Goal: Task Accomplishment & Management: Use online tool/utility

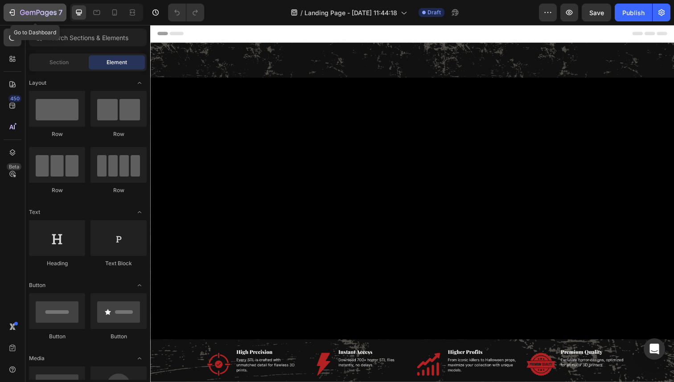
click at [30, 12] on icon "button" at bounding box center [32, 13] width 5 height 4
click at [19, 17] on div "7" at bounding box center [35, 12] width 55 height 11
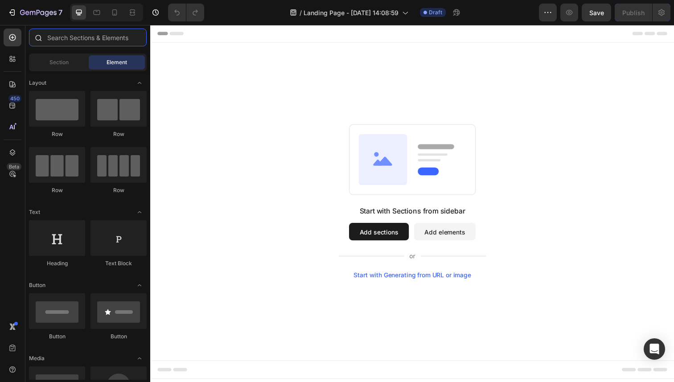
click at [100, 40] on input "text" at bounding box center [88, 38] width 118 height 18
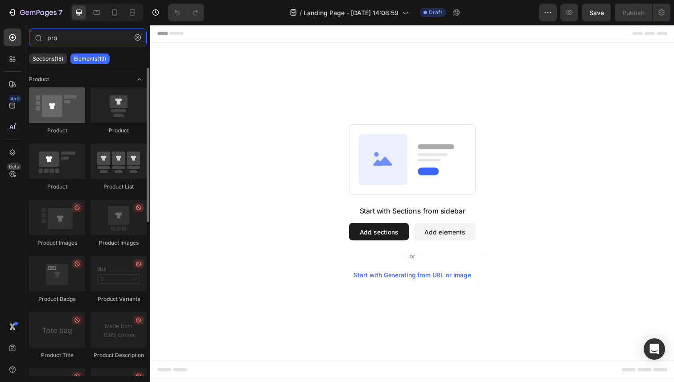
type input "pro"
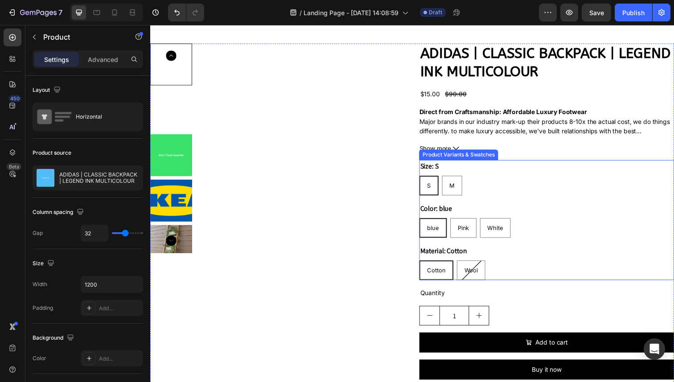
scroll to position [14, 0]
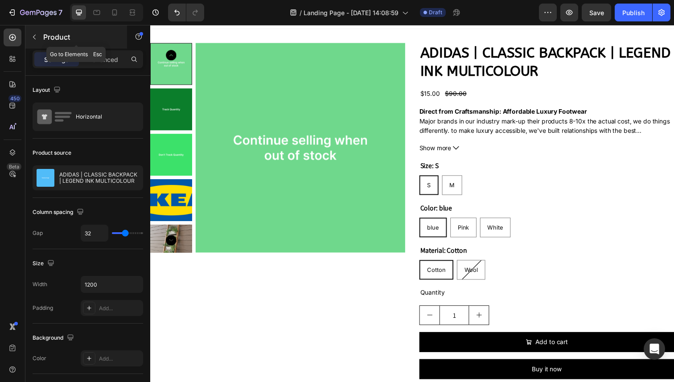
click at [34, 40] on icon "button" at bounding box center [34, 36] width 7 height 7
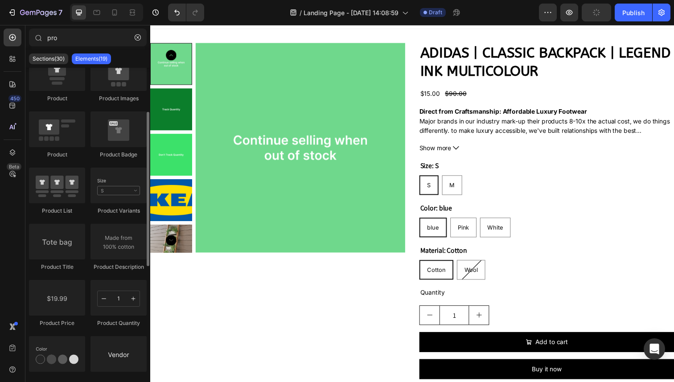
scroll to position [0, 0]
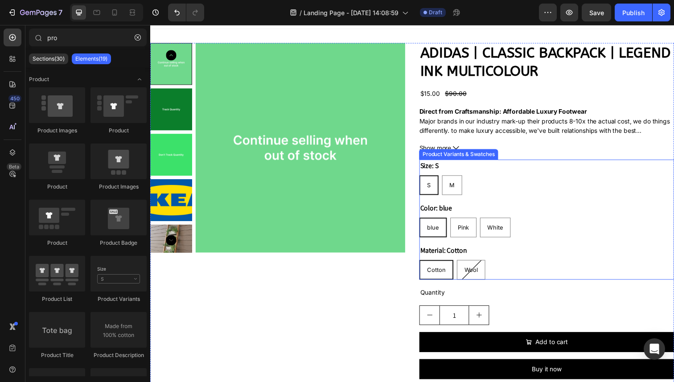
click at [567, 215] on div "Color: blue blue blue blue Pink Pink Pink White White White" at bounding box center [555, 224] width 260 height 36
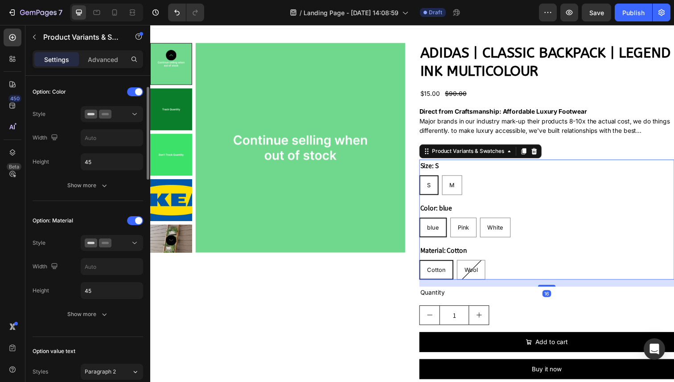
scroll to position [397, 0]
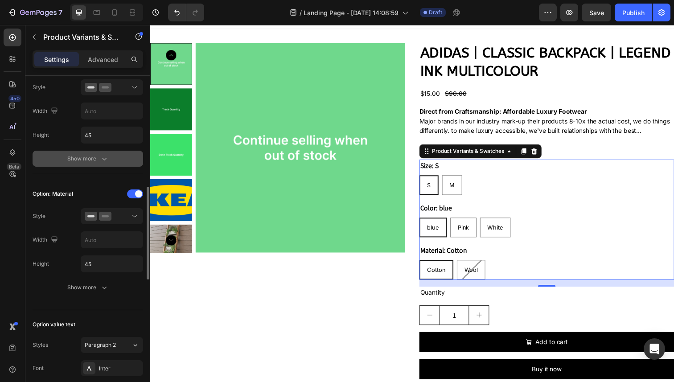
click at [107, 164] on button "Show more" at bounding box center [88, 159] width 110 height 16
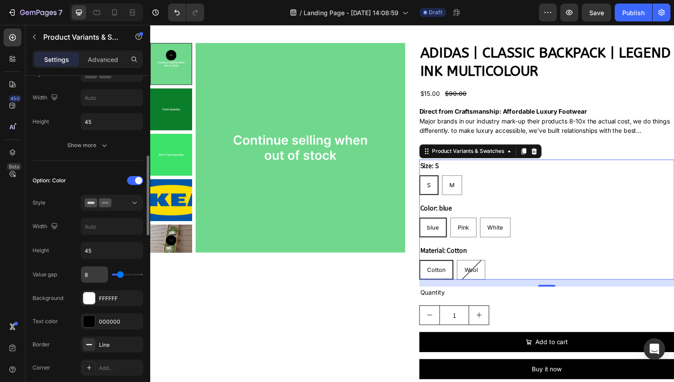
scroll to position [210, 0]
